Goal: Task Accomplishment & Management: Manage account settings

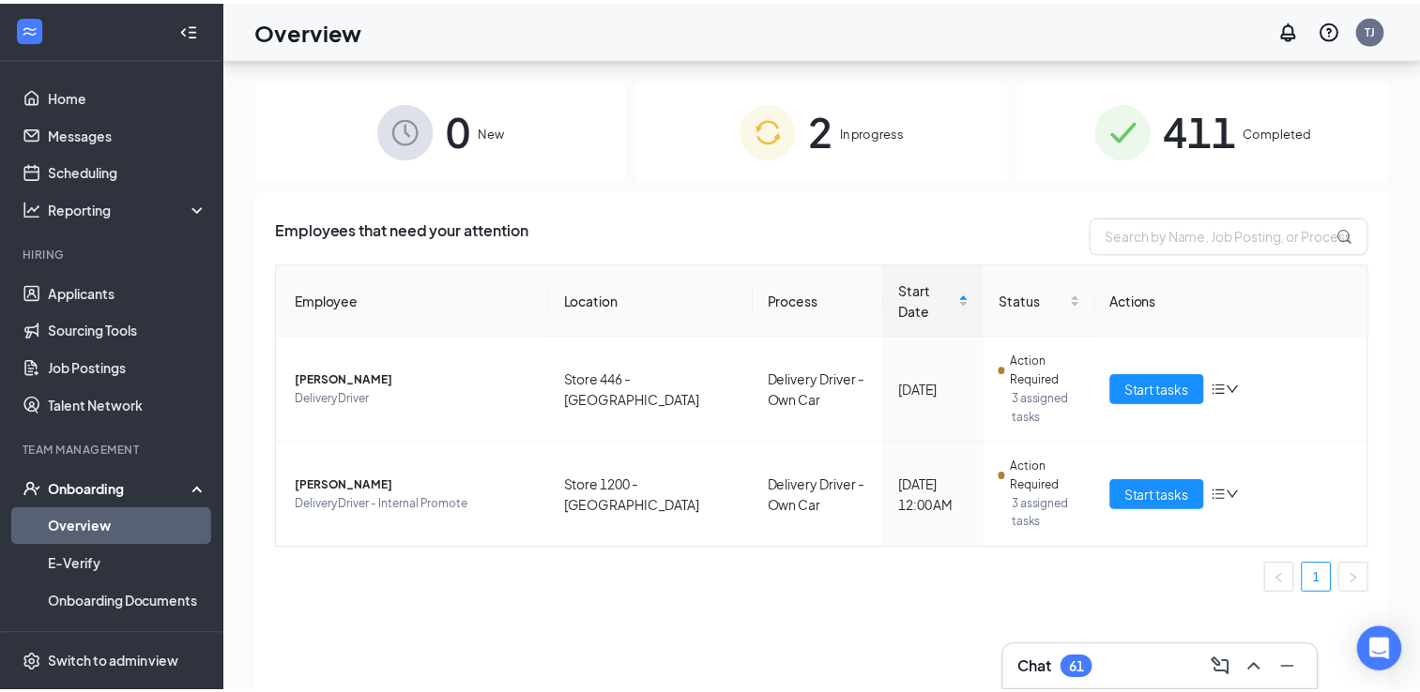
scroll to position [84, 0]
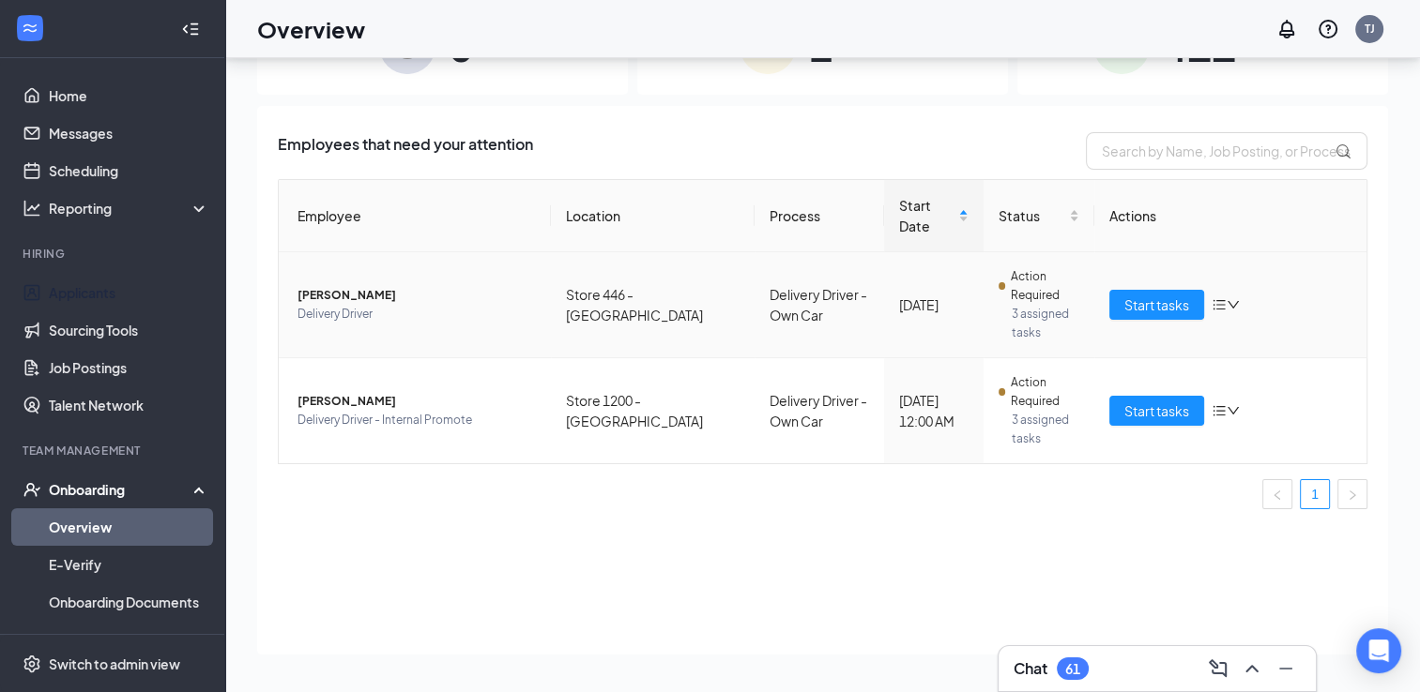
drag, startPoint x: 73, startPoint y: 290, endPoint x: 398, endPoint y: 298, distance: 324.8
click at [73, 290] on link "Applicants" at bounding box center [129, 293] width 160 height 38
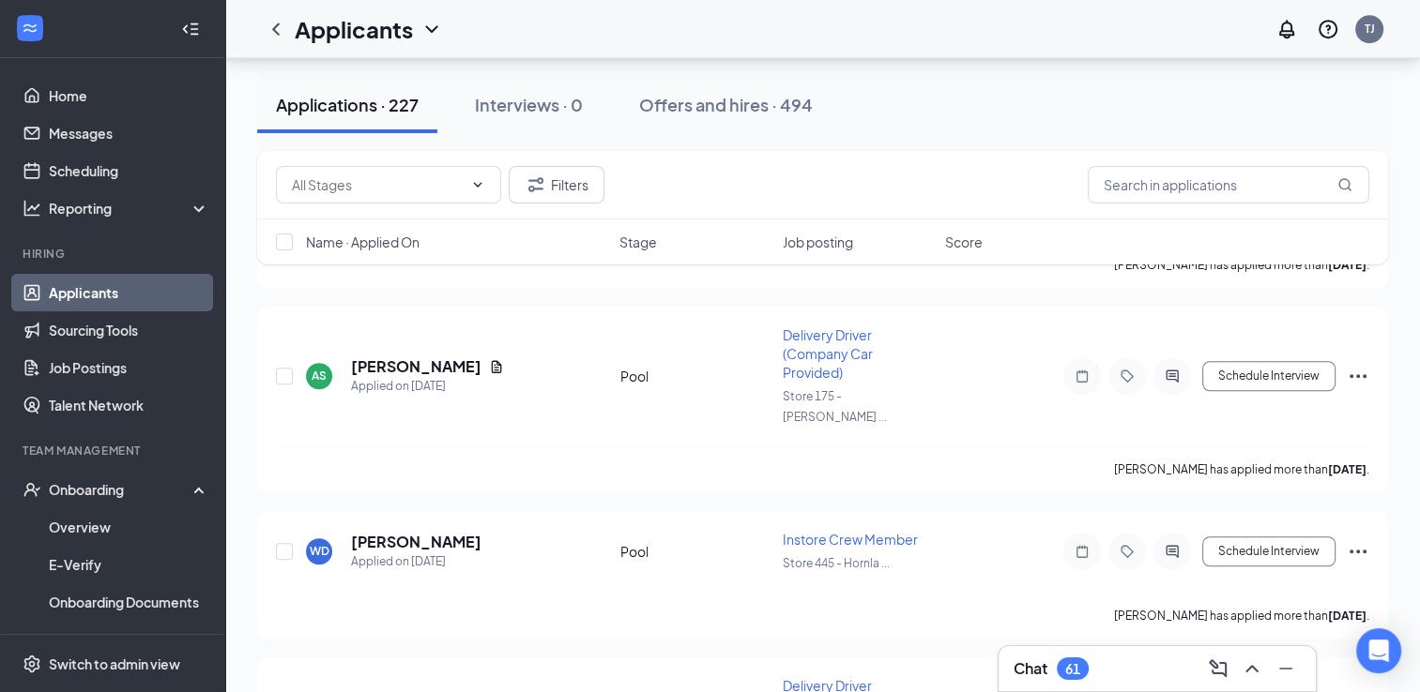
scroll to position [8601, 0]
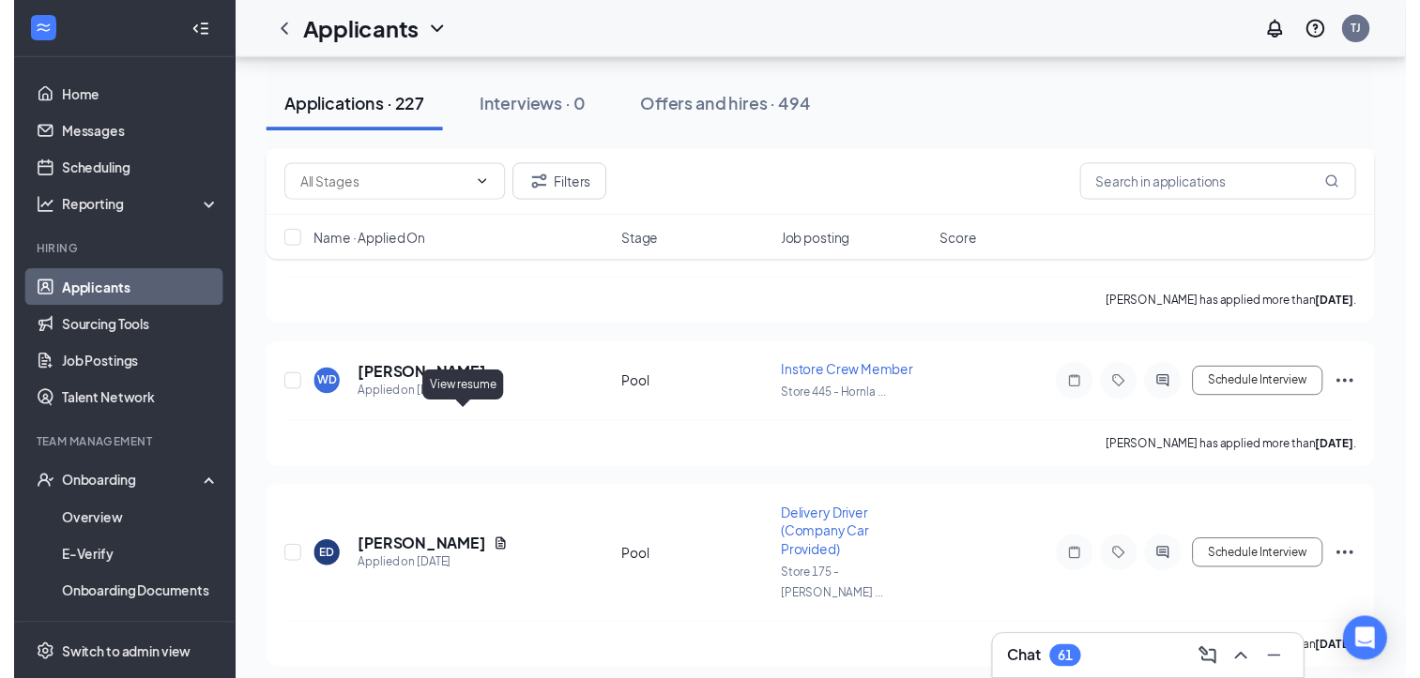
scroll to position [8469, 0]
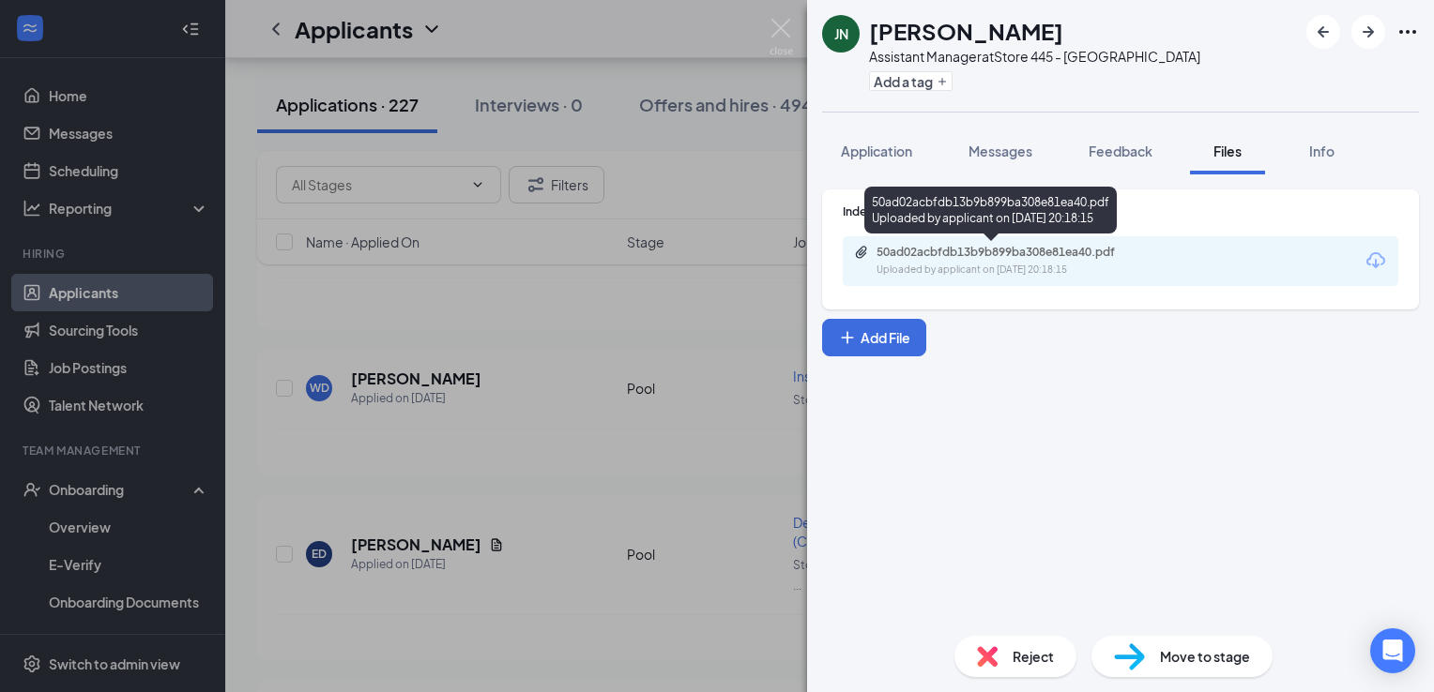
click at [1045, 268] on div "Uploaded by applicant on [DATE] 20:18:15" at bounding box center [1016, 270] width 281 height 15
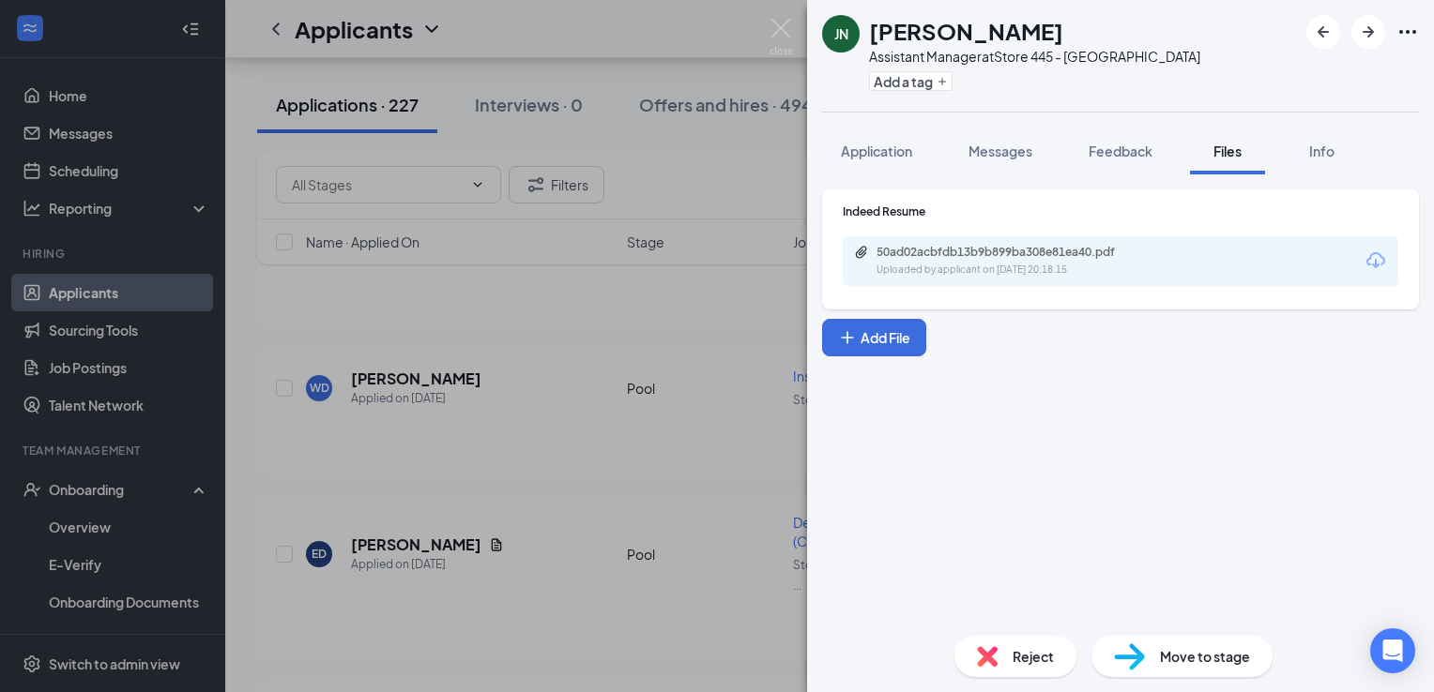
click at [1025, 658] on span "Reject" at bounding box center [1032, 657] width 41 height 21
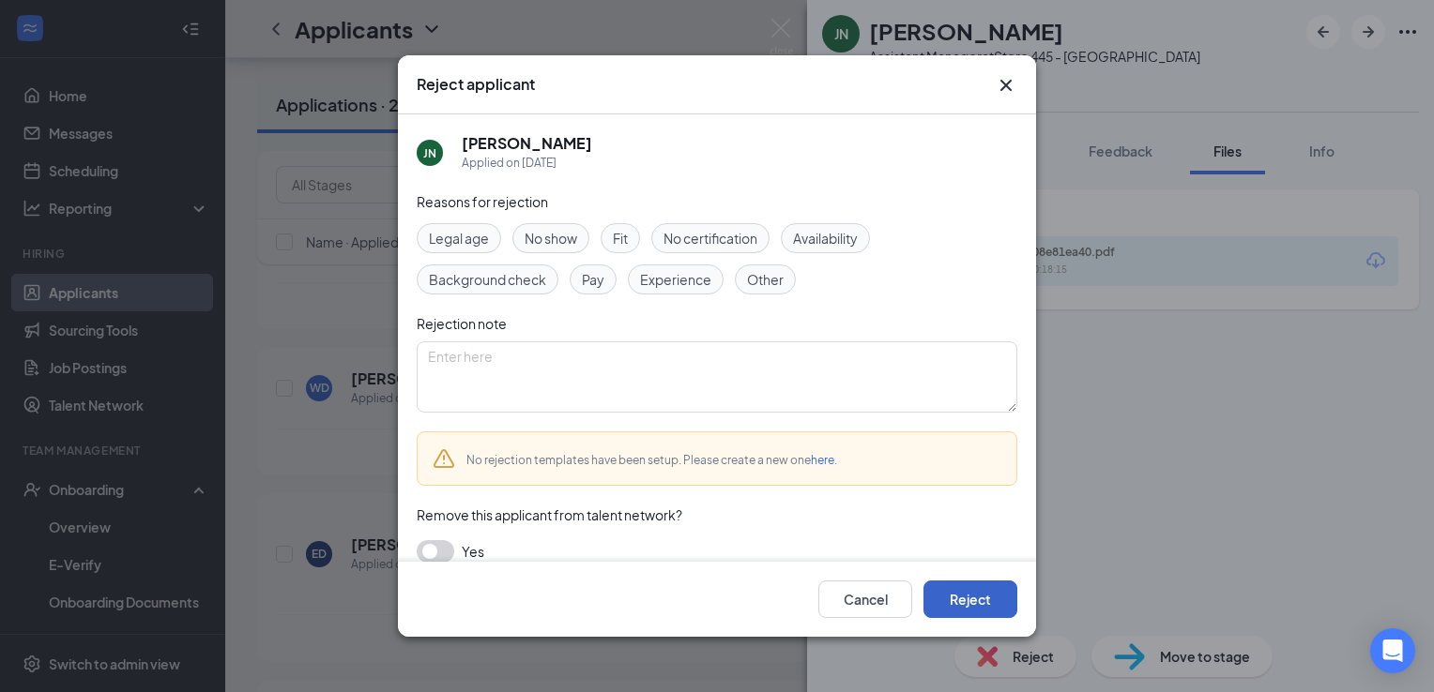
click at [979, 600] on button "Reject" at bounding box center [970, 600] width 94 height 38
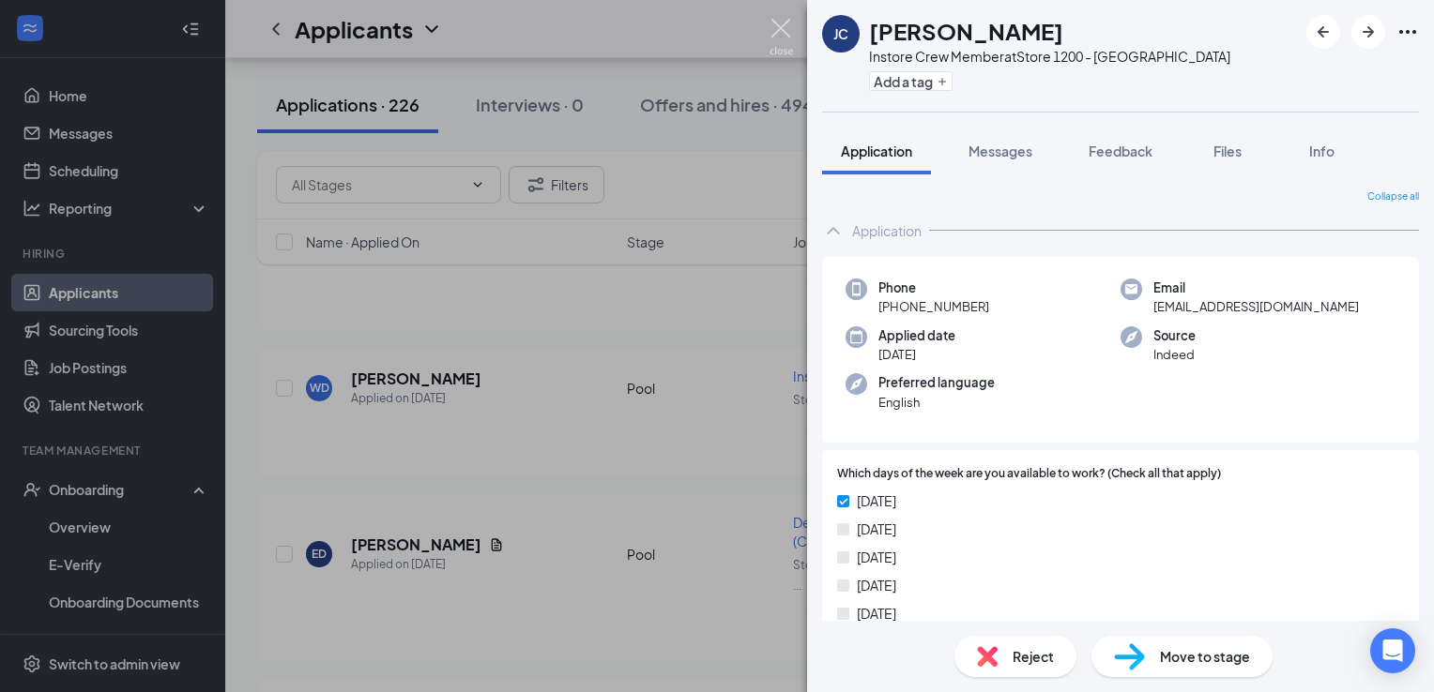
click at [784, 31] on img at bounding box center [780, 37] width 23 height 37
